Goal: Find contact information: Find contact information

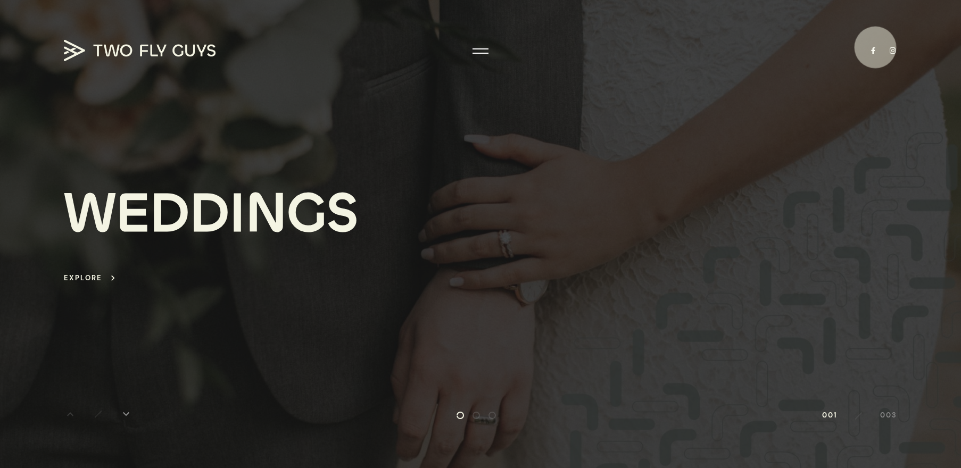
click at [875, 47] on link at bounding box center [873, 50] width 9 height 7
click at [480, 49] on div at bounding box center [480, 51] width 16 height 11
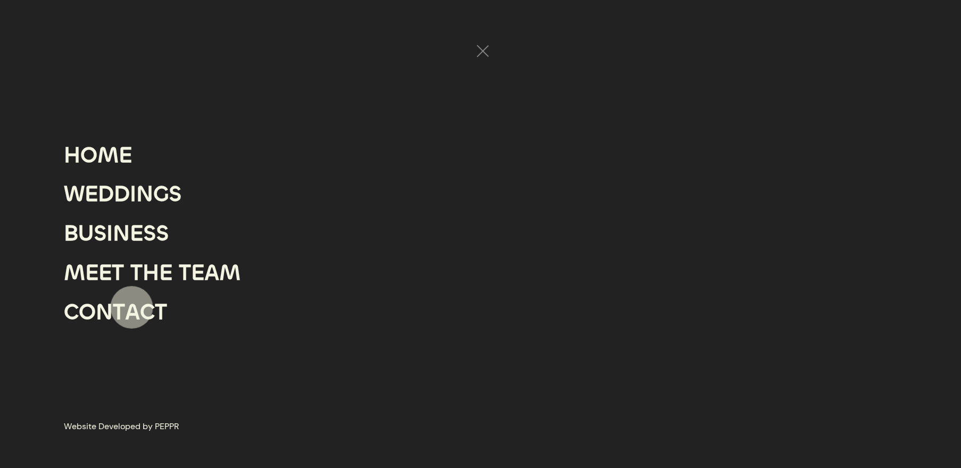
click at [119, 308] on div "T" at bounding box center [119, 312] width 12 height 39
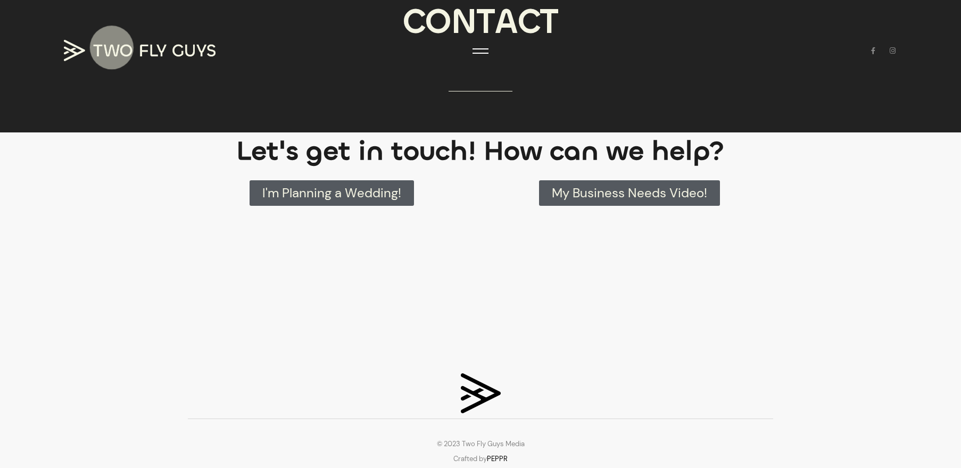
click at [97, 48] on img at bounding box center [140, 50] width 152 height 21
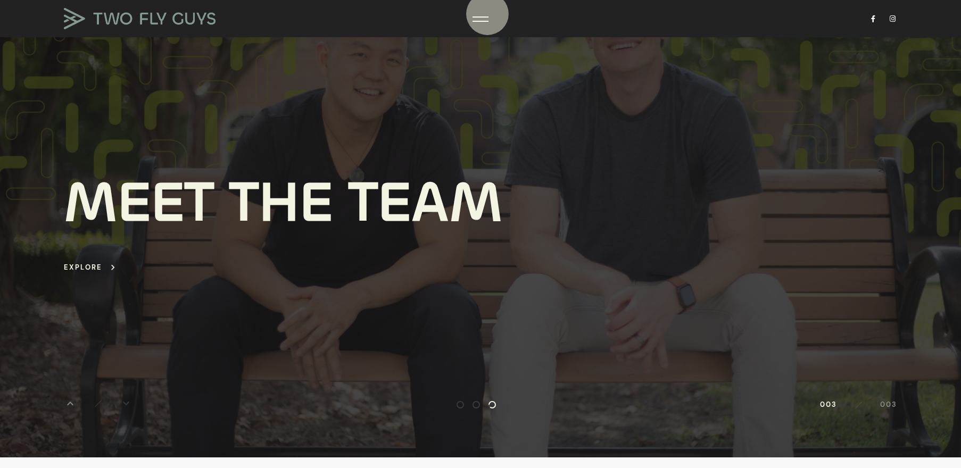
click at [487, 14] on div at bounding box center [480, 19] width 16 height 11
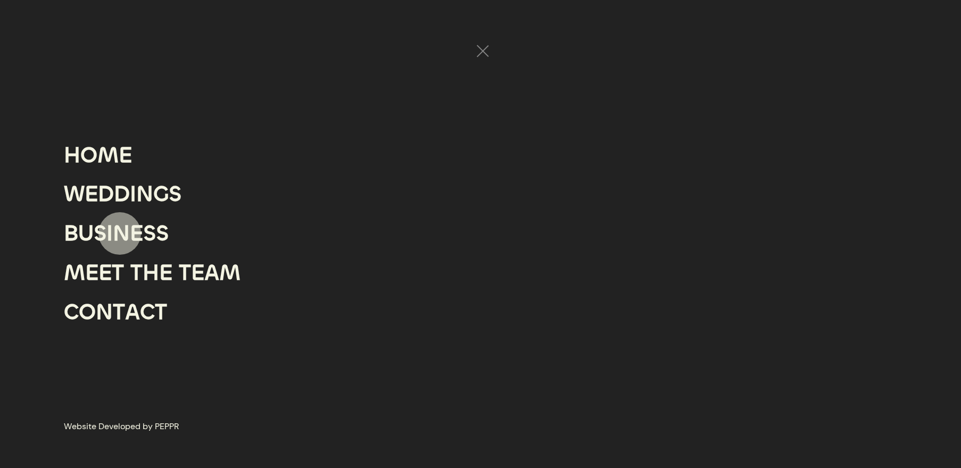
click at [120, 234] on div "N" at bounding box center [121, 233] width 17 height 39
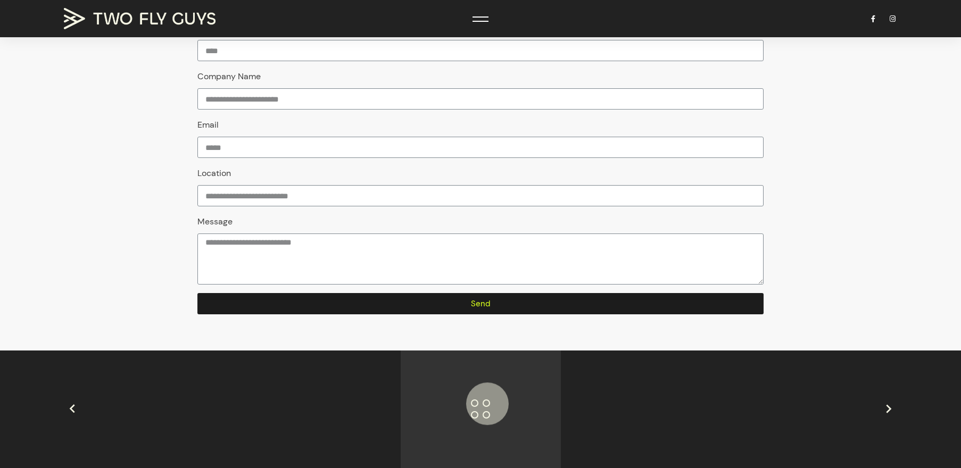
click at [485, 402] on icon at bounding box center [486, 403] width 7 height 7
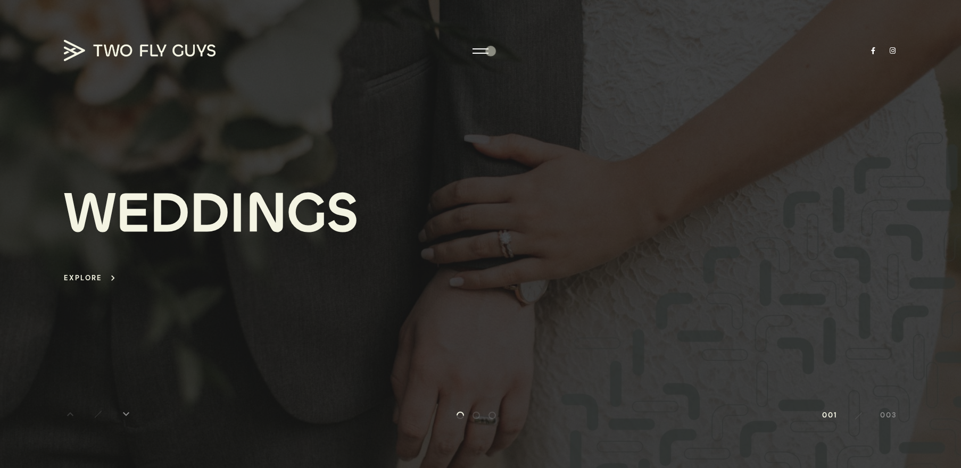
click at [490, 51] on div at bounding box center [480, 234] width 961 height 468
click at [476, 51] on div at bounding box center [480, 51] width 16 height 11
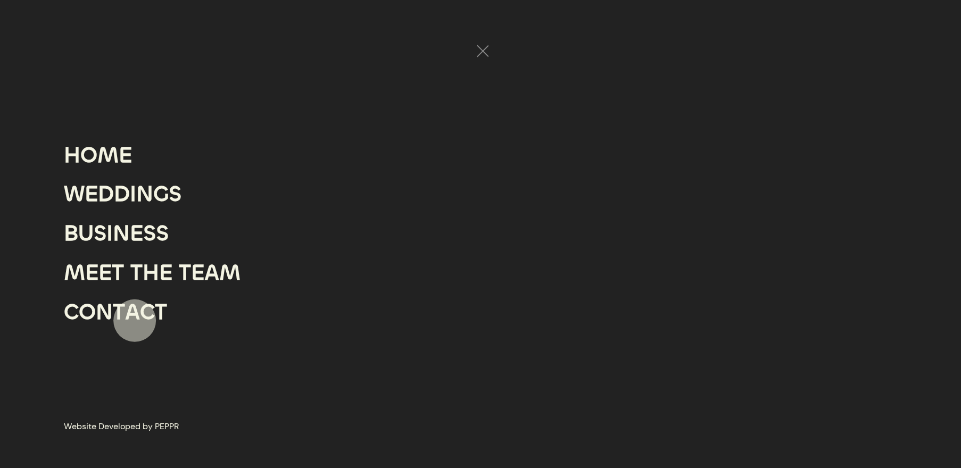
click at [135, 321] on div "A" at bounding box center [132, 312] width 15 height 39
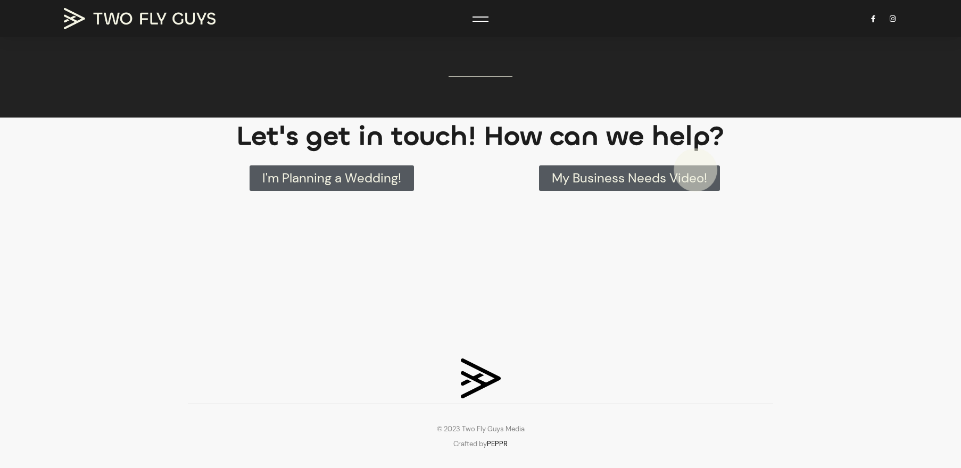
click at [700, 172] on span "My Business Needs Video!" at bounding box center [629, 178] width 155 height 13
